Goal: Task Accomplishment & Management: Complete application form

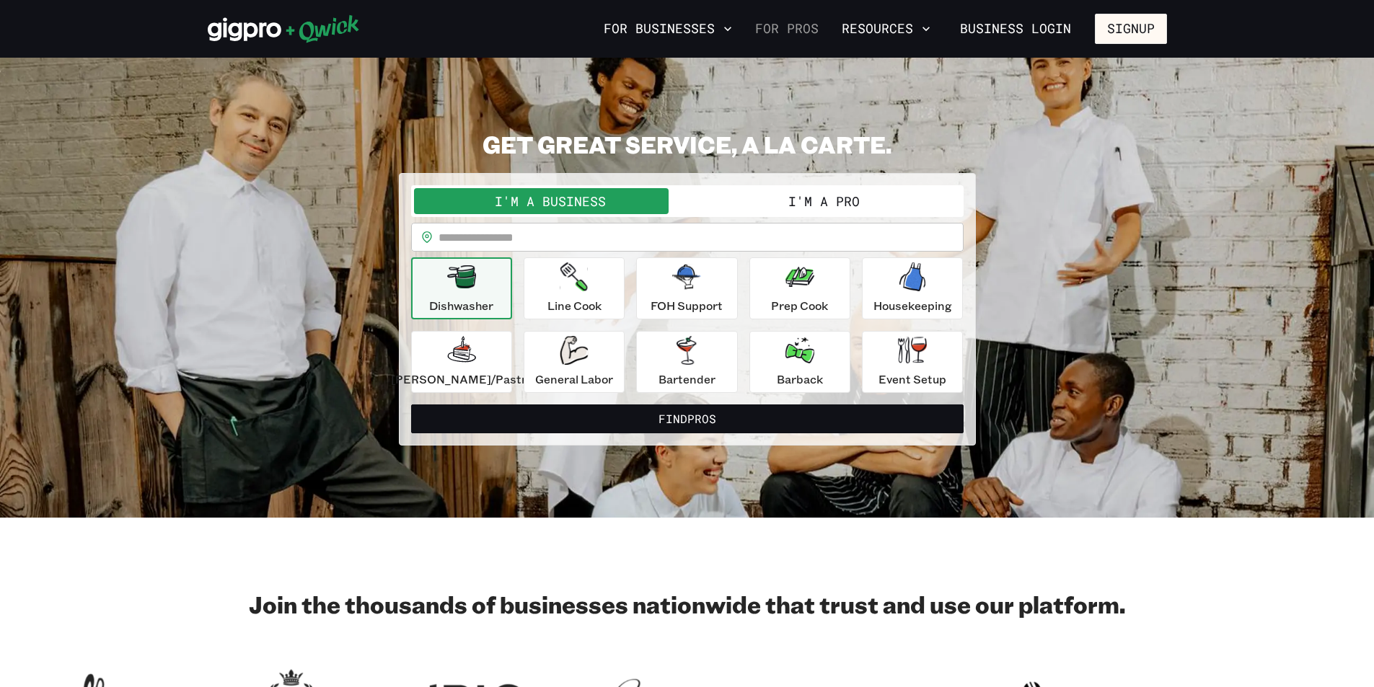
click at [766, 25] on link "For Pros" at bounding box center [786, 29] width 75 height 25
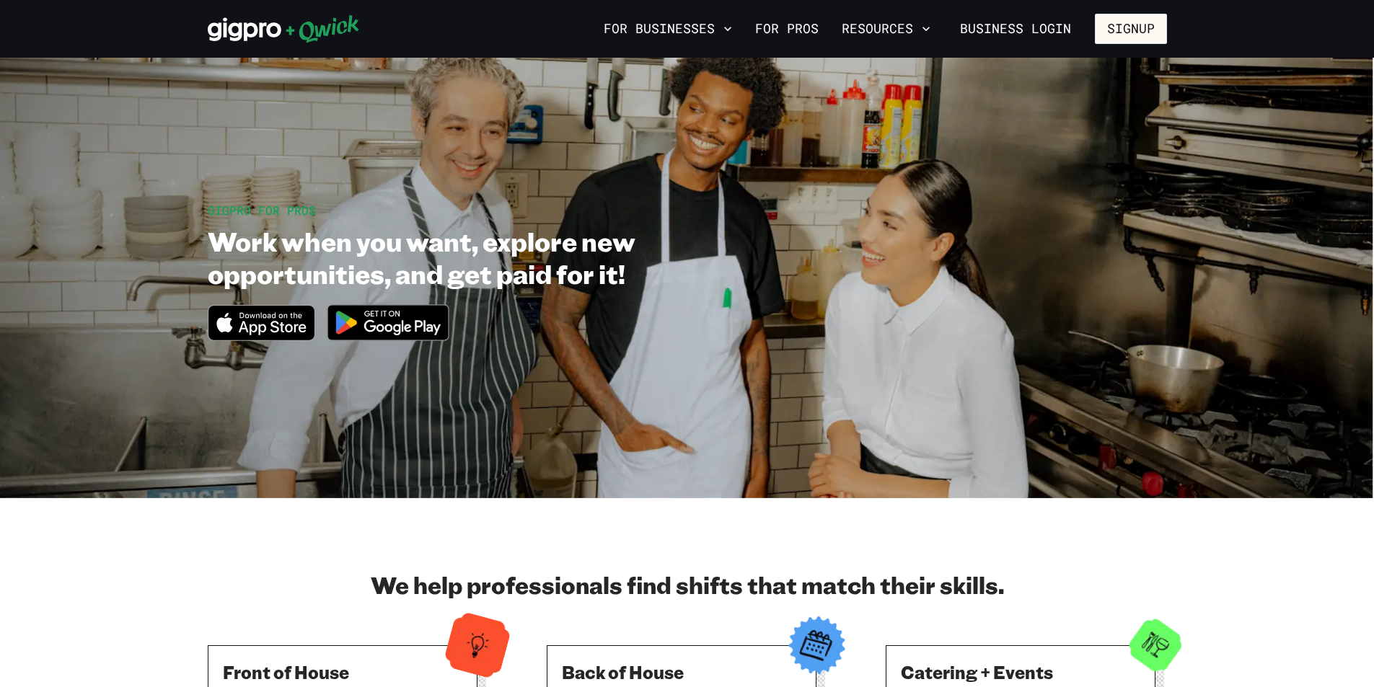
drag, startPoint x: 758, startPoint y: 208, endPoint x: 756, endPoint y: 216, distance: 8.9
drag, startPoint x: 756, startPoint y: 216, endPoint x: 1193, endPoint y: 479, distance: 510.3
click at [1193, 479] on section "GIGPRO FOR PROS Work when you want, explore new opportunities, and get paid for…" at bounding box center [687, 278] width 1374 height 441
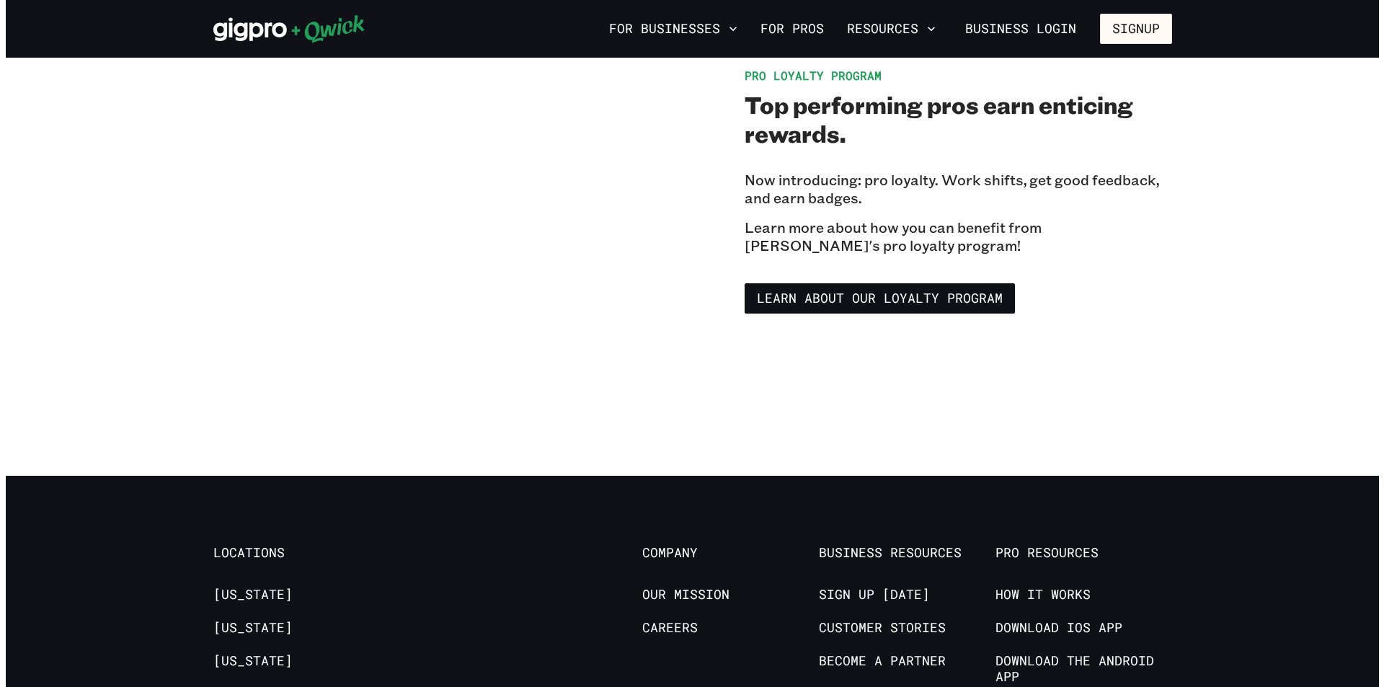
scroll to position [2525, 0]
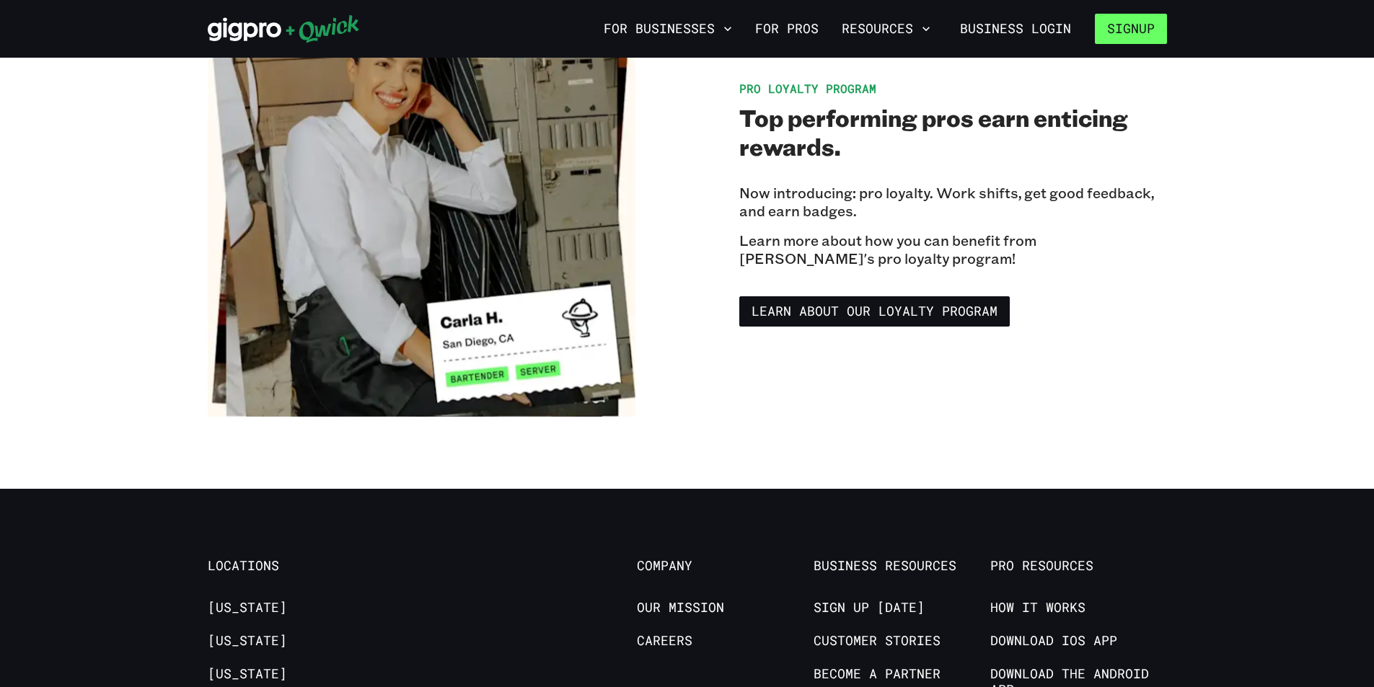
click at [1121, 28] on button "Signup" at bounding box center [1131, 29] width 72 height 30
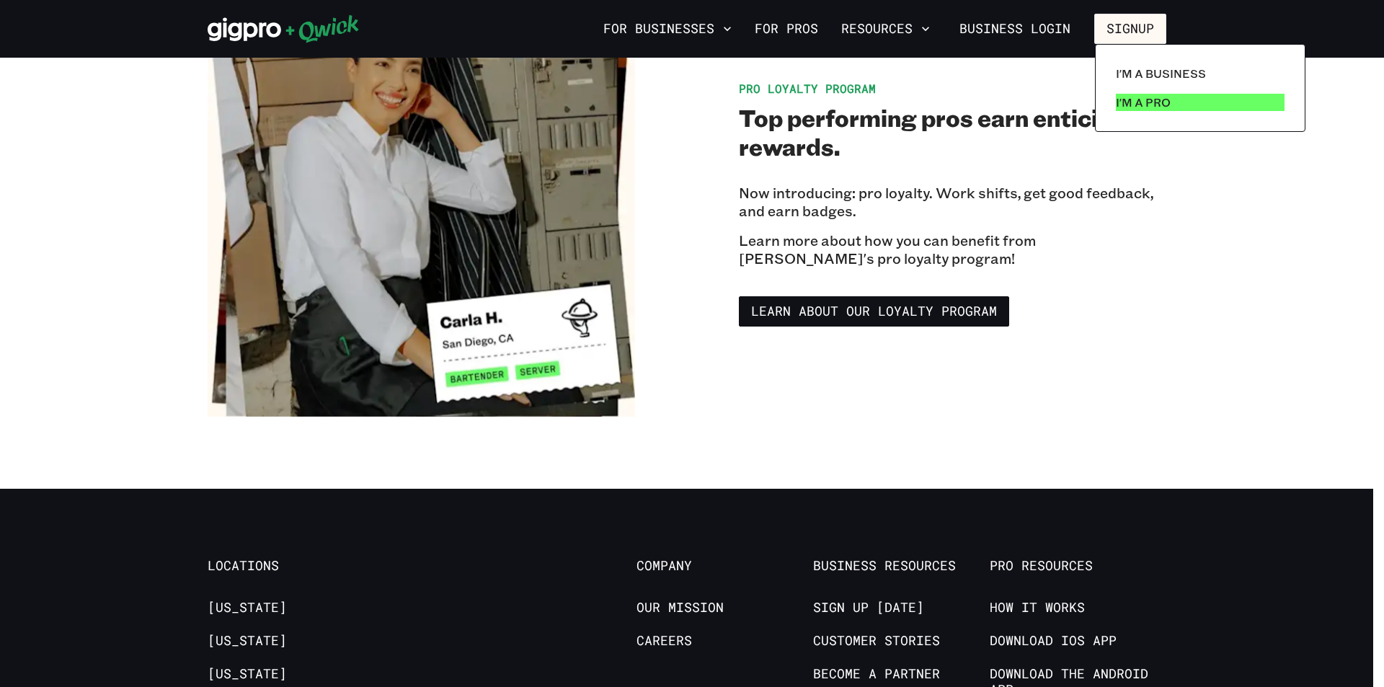
click at [1146, 102] on p "I'm a Pro" at bounding box center [1143, 102] width 55 height 17
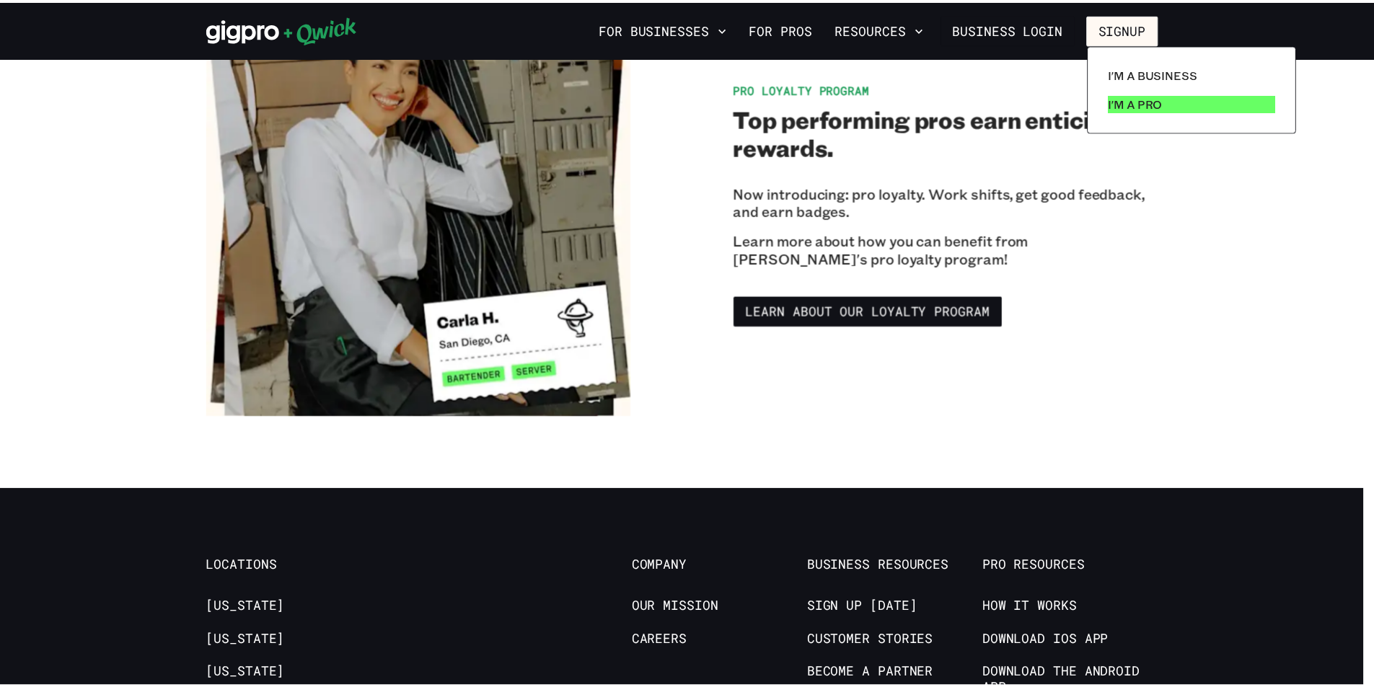
scroll to position [0, 0]
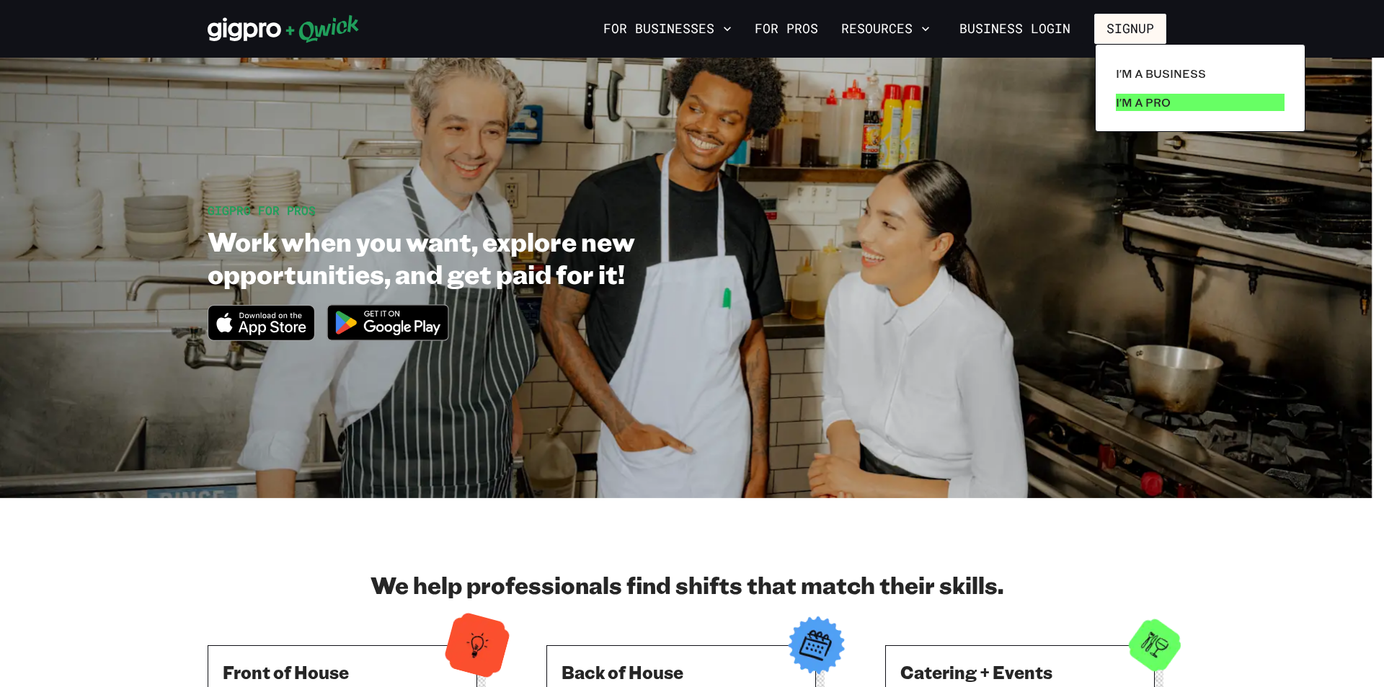
click at [1131, 99] on p "I'm a Pro" at bounding box center [1143, 102] width 55 height 17
click at [829, 562] on div at bounding box center [692, 343] width 1384 height 687
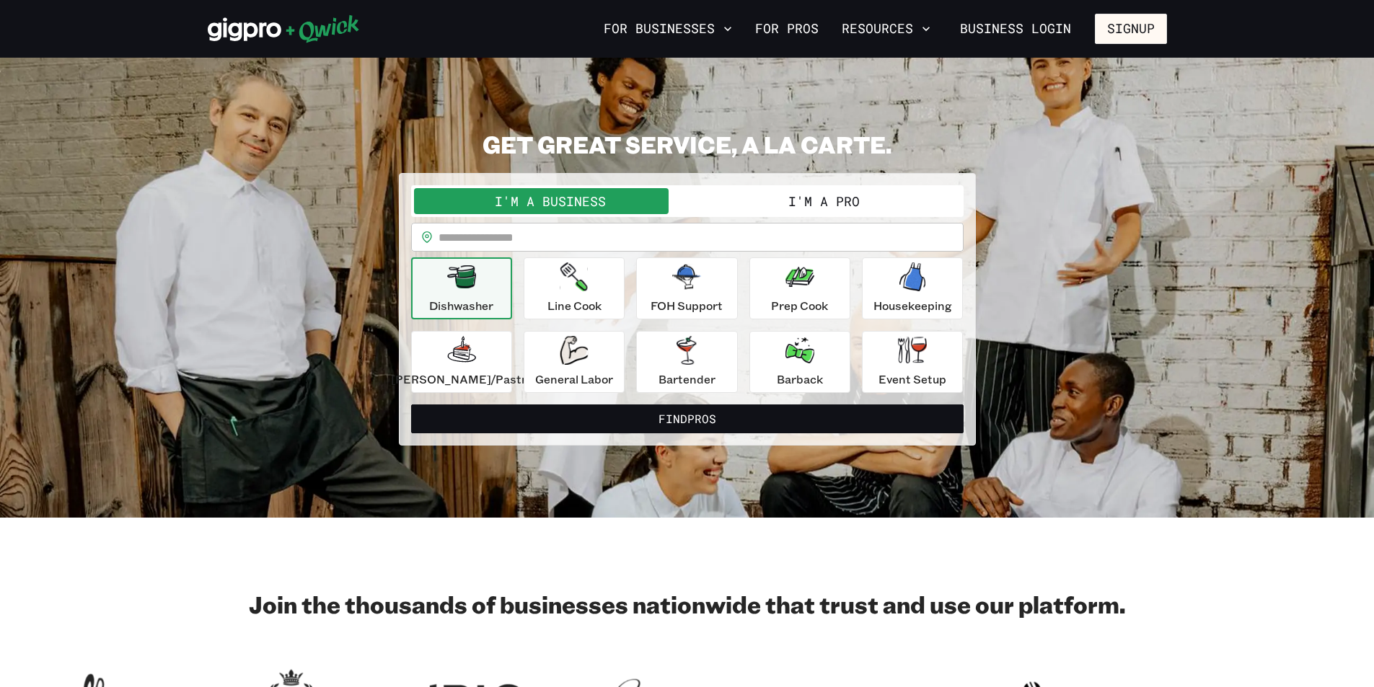
click at [818, 197] on button "I'm a Pro" at bounding box center [823, 201] width 273 height 26
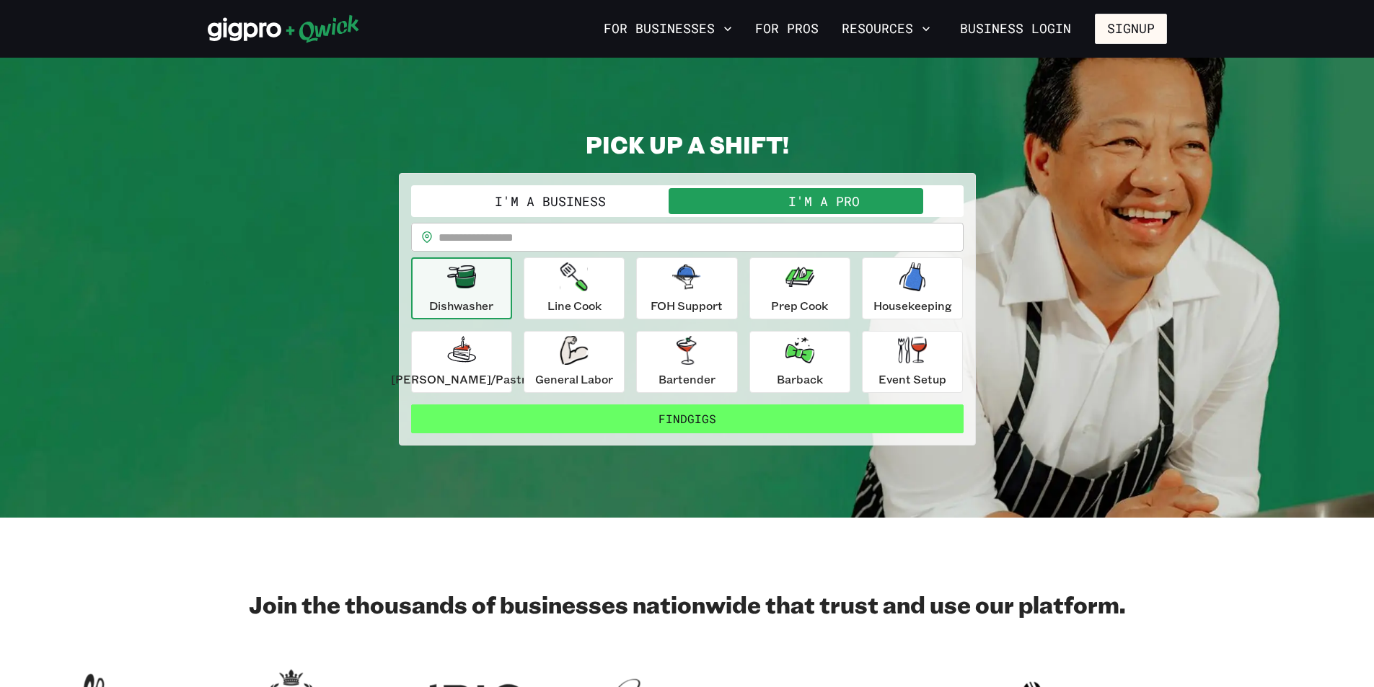
click at [673, 414] on button "Find Gigs" at bounding box center [687, 418] width 552 height 29
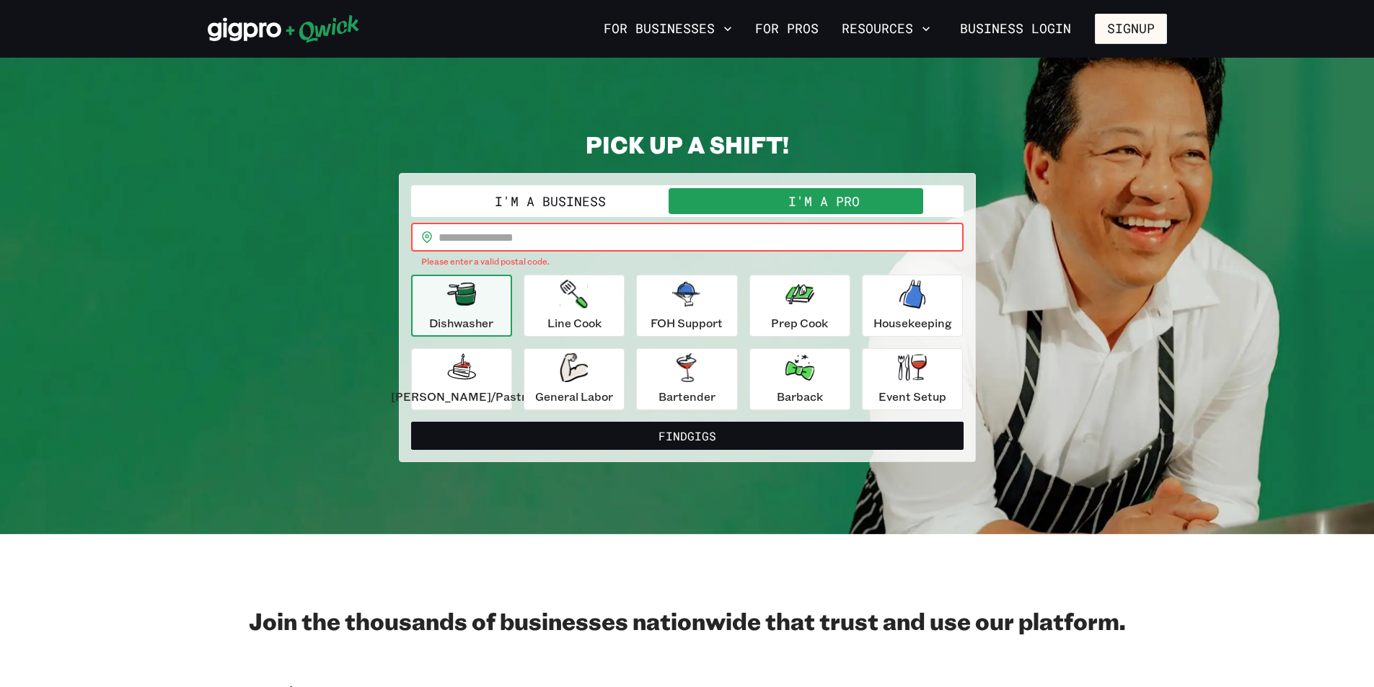
click at [608, 239] on input "text" at bounding box center [700, 237] width 525 height 29
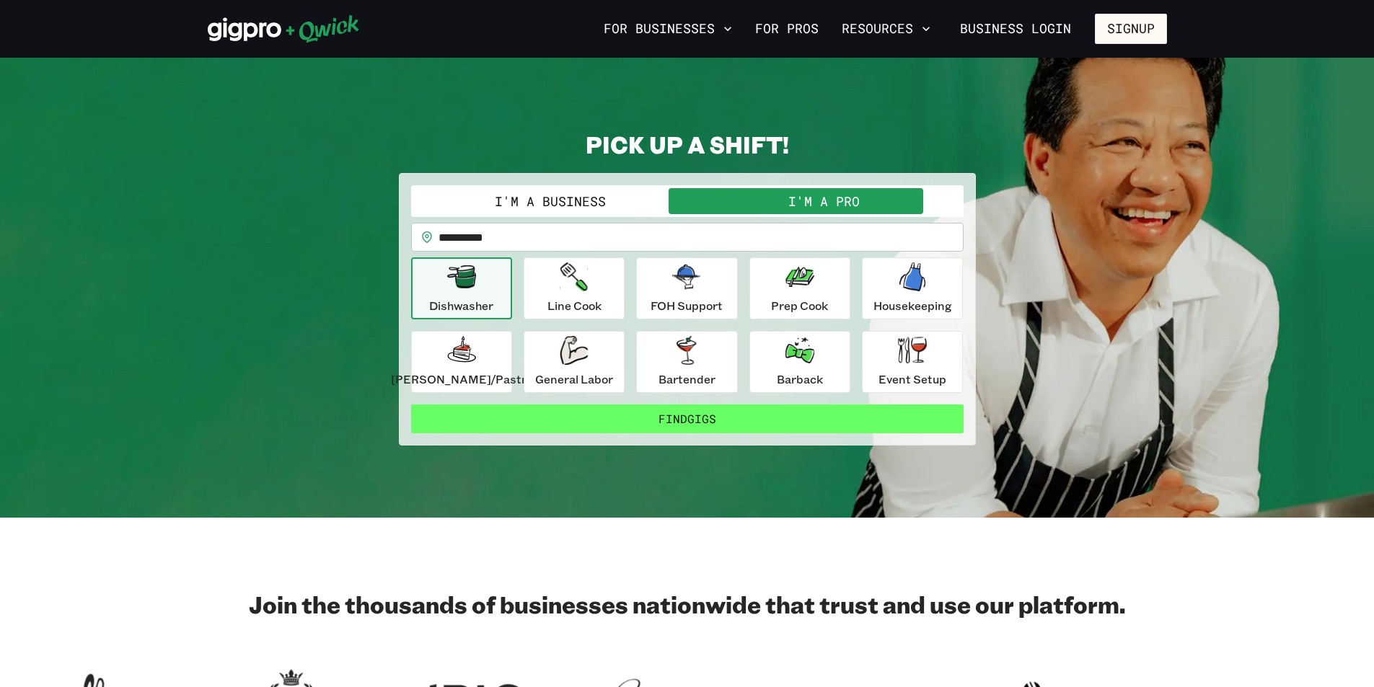
click at [621, 415] on button "Find Gigs" at bounding box center [687, 418] width 552 height 29
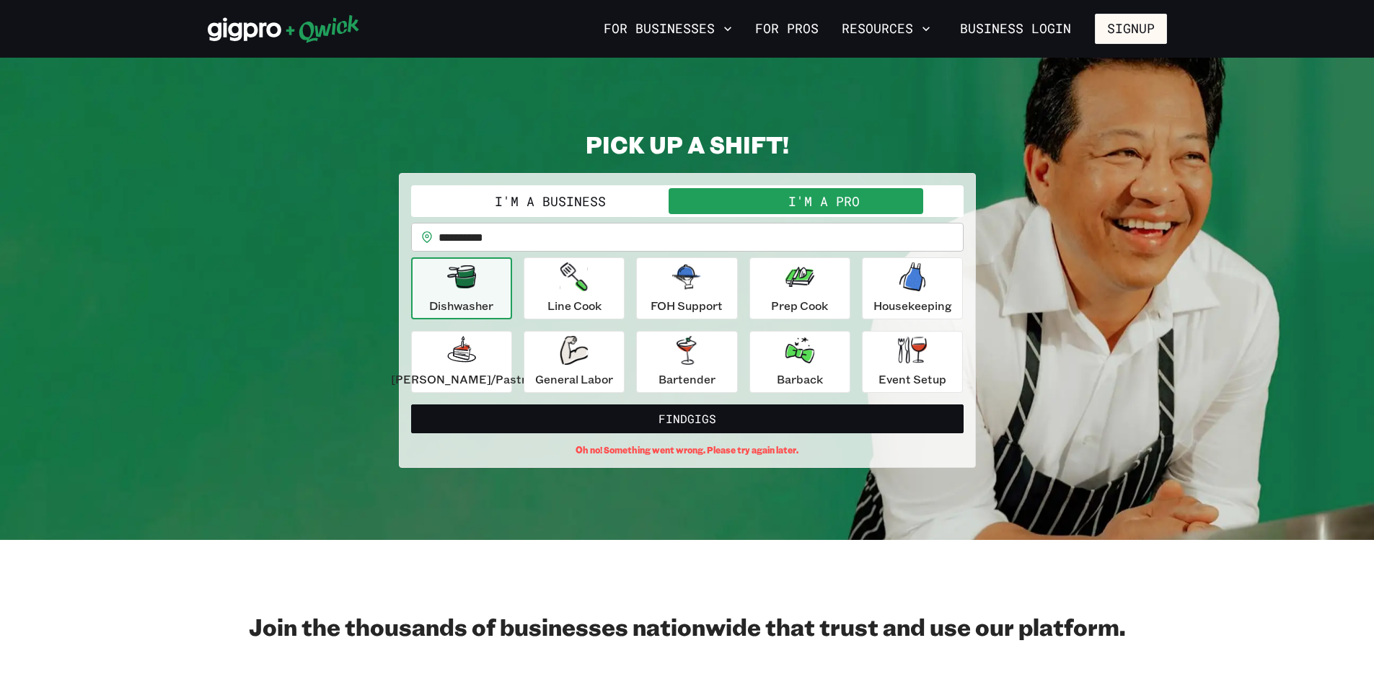
click at [585, 235] on input "**********" at bounding box center [700, 237] width 525 height 29
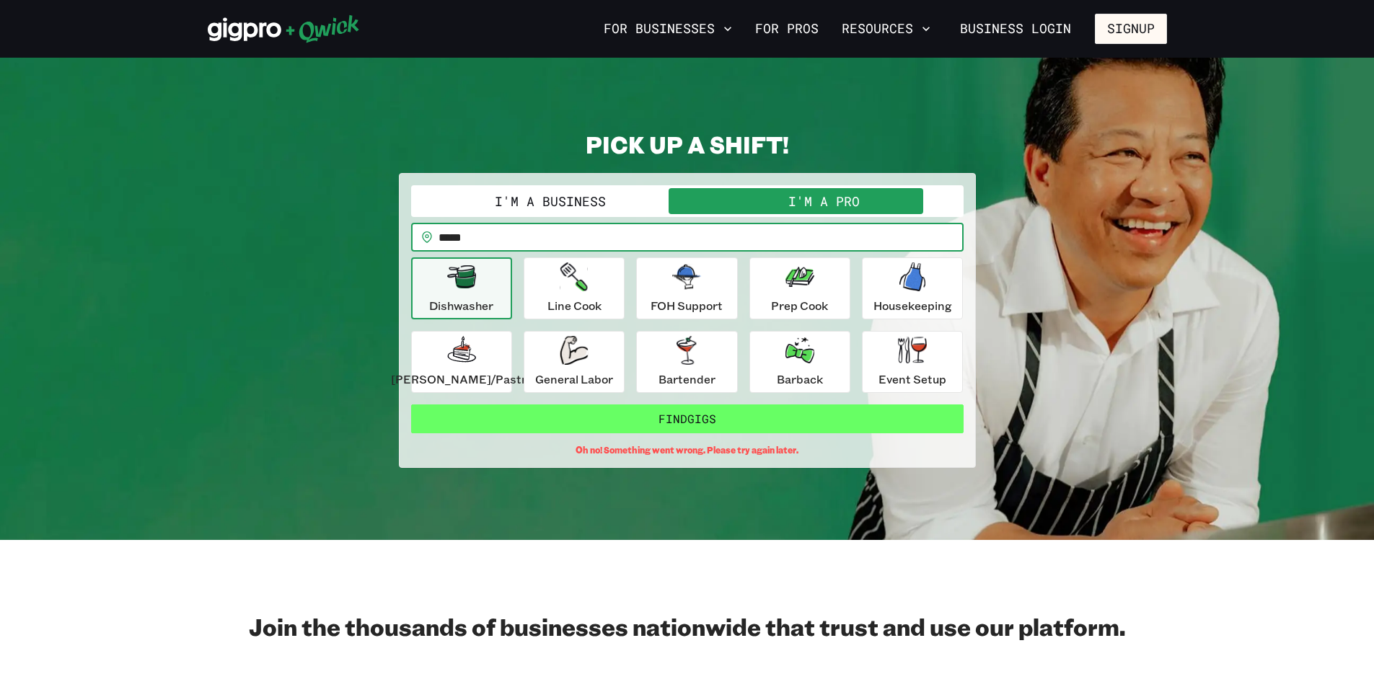
type input "*****"
click at [577, 425] on button "Find Gigs" at bounding box center [687, 418] width 552 height 29
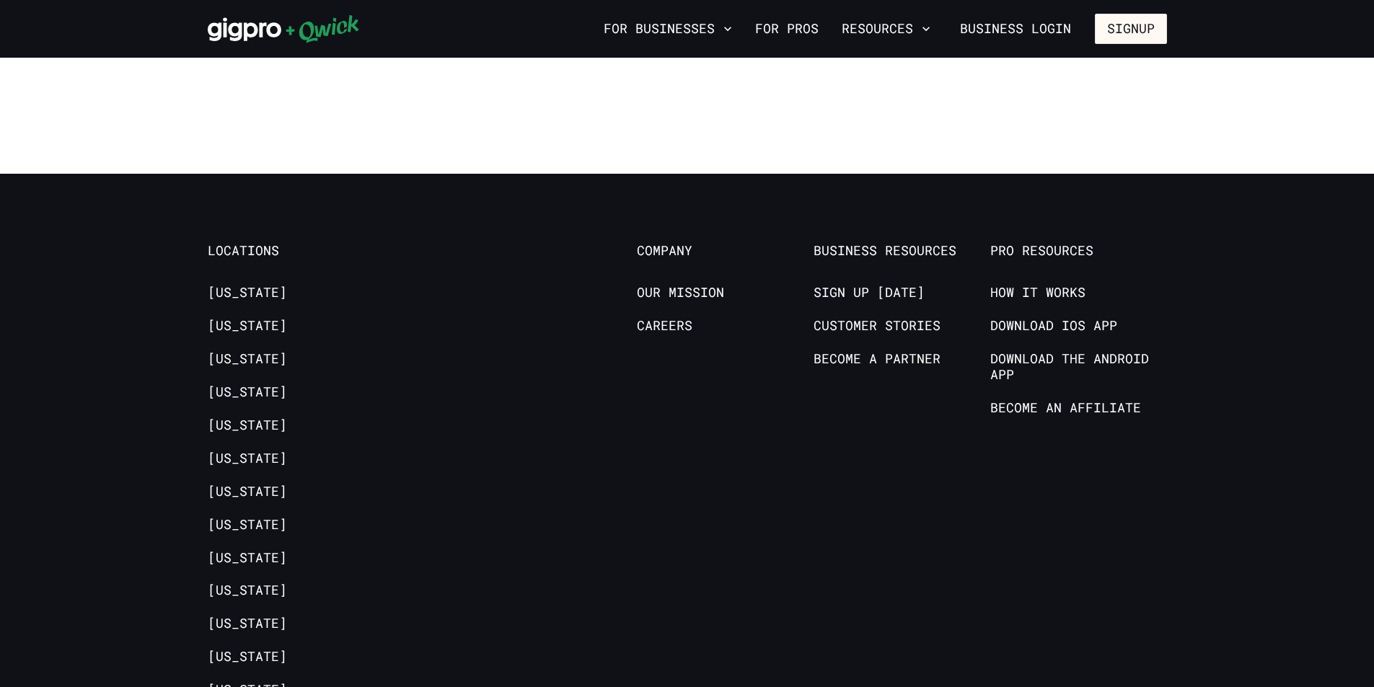
scroll to position [1514, 0]
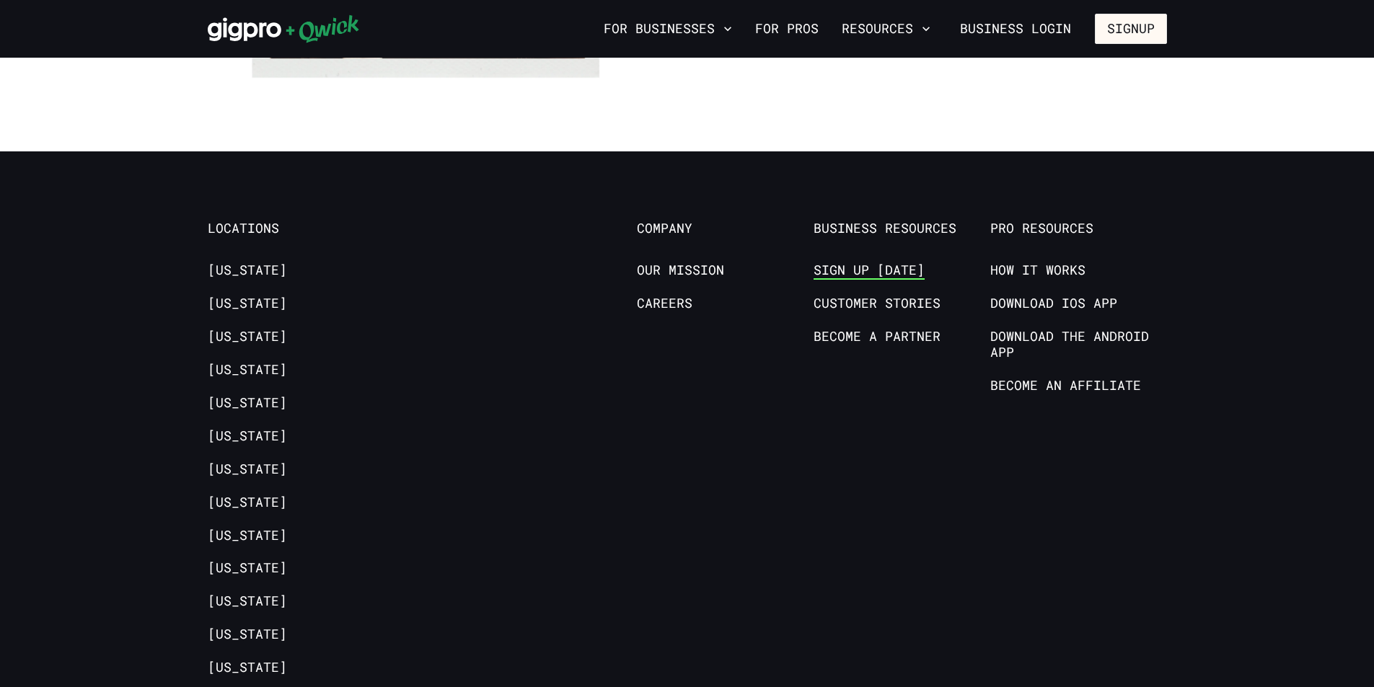
click at [852, 265] on link "Sign up [DATE]" at bounding box center [868, 270] width 111 height 17
